Goal: Contribute content

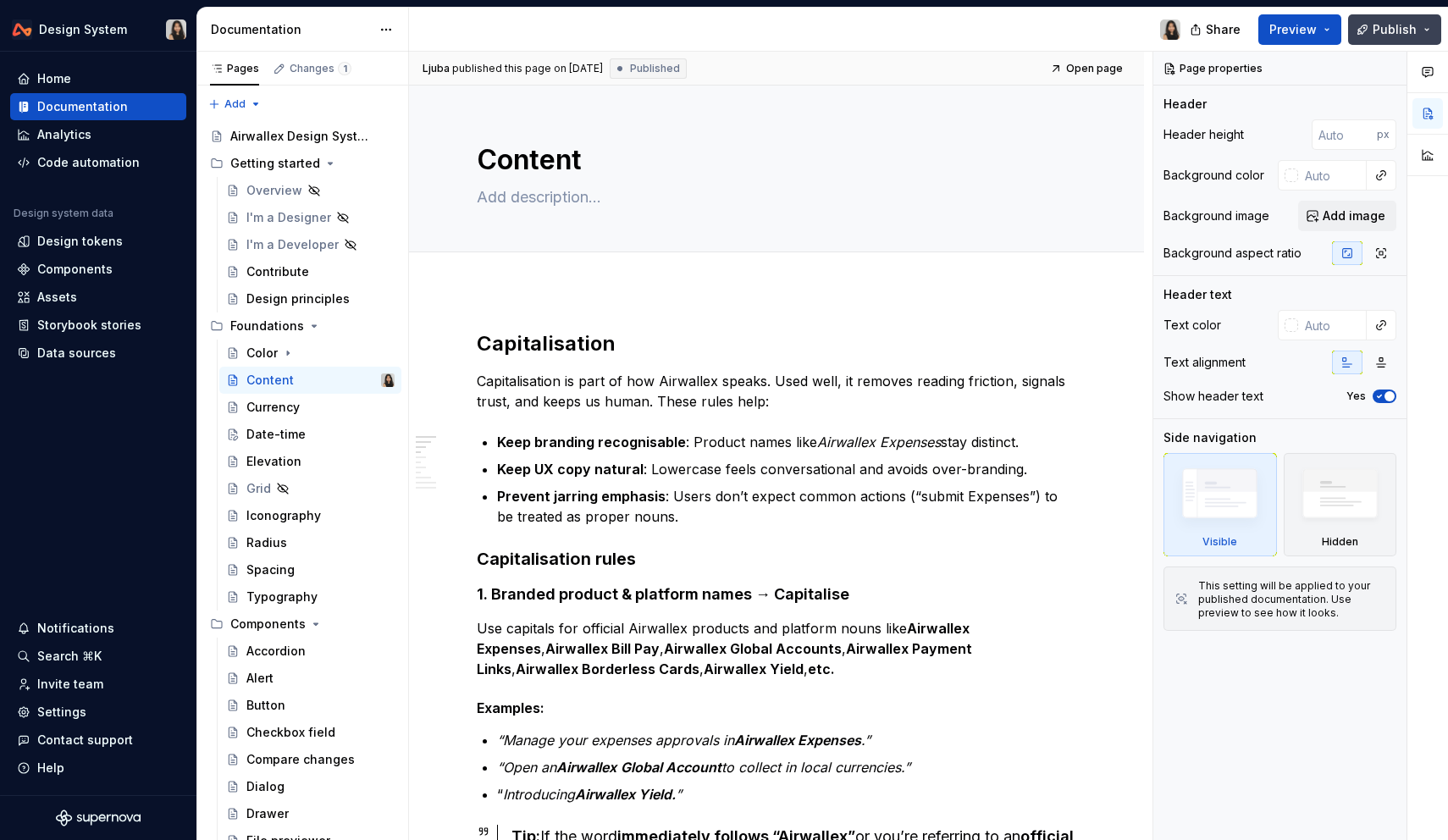
click at [1423, 29] on button "Publish" at bounding box center [1395, 30] width 93 height 31
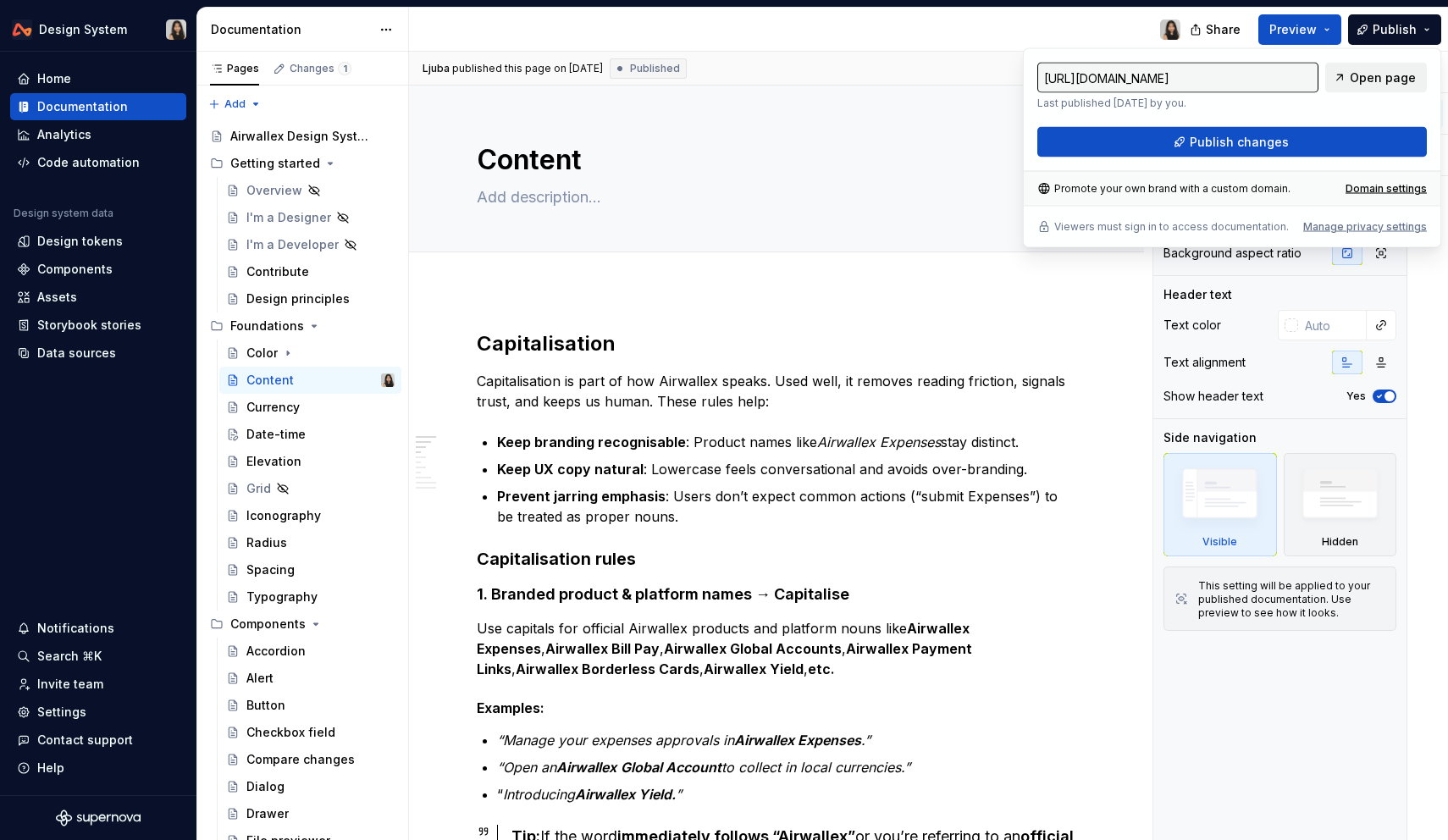
click at [1358, 79] on span "Open page" at bounding box center [1383, 78] width 66 height 17
type textarea "*"
